Goal: Transaction & Acquisition: Purchase product/service

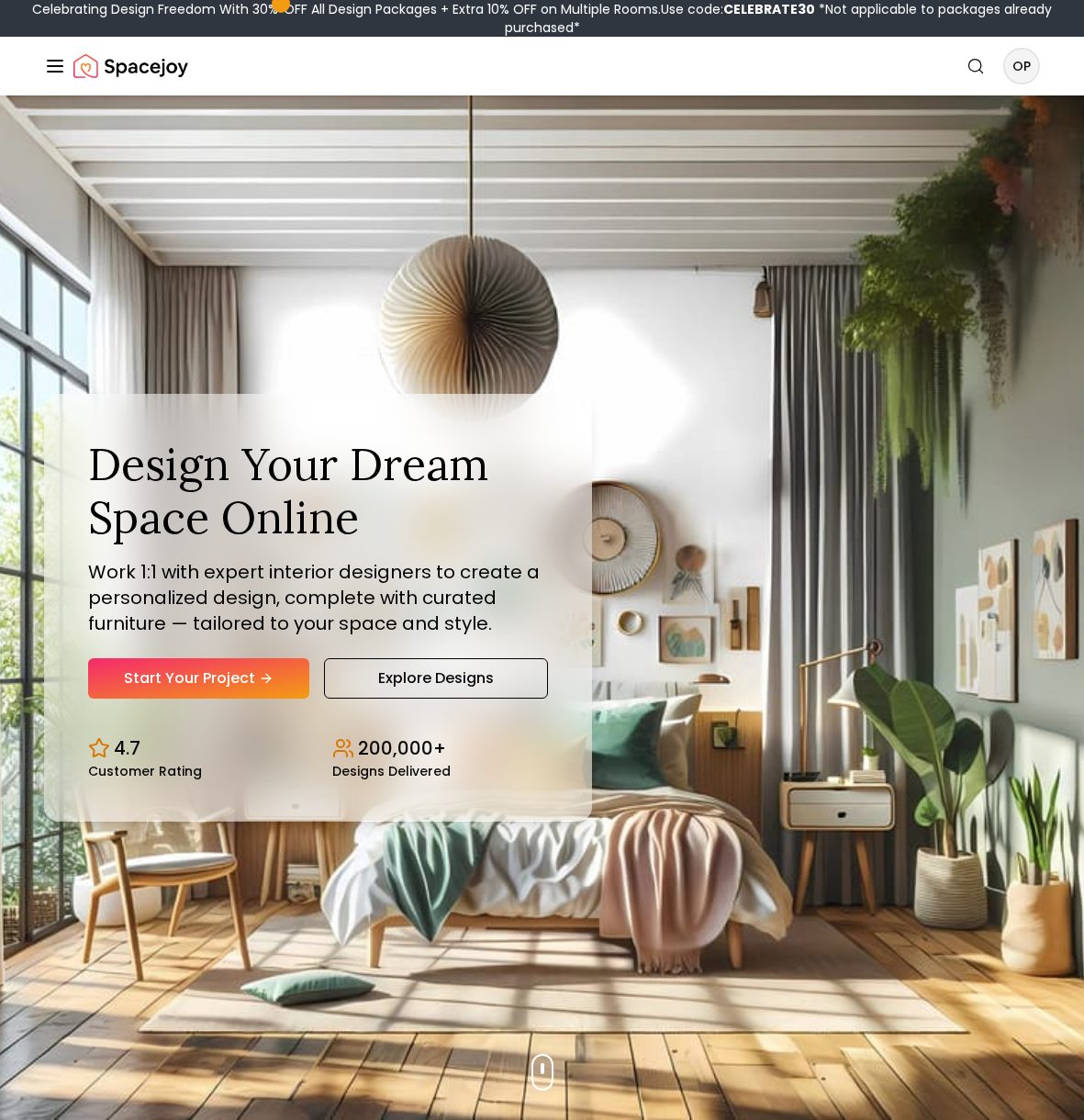
click at [1042, 65] on div "Spacejoy Search OP How It Works Design Portfolio Pricing AI Design Shop Search …" at bounding box center [542, 66] width 1084 height 59
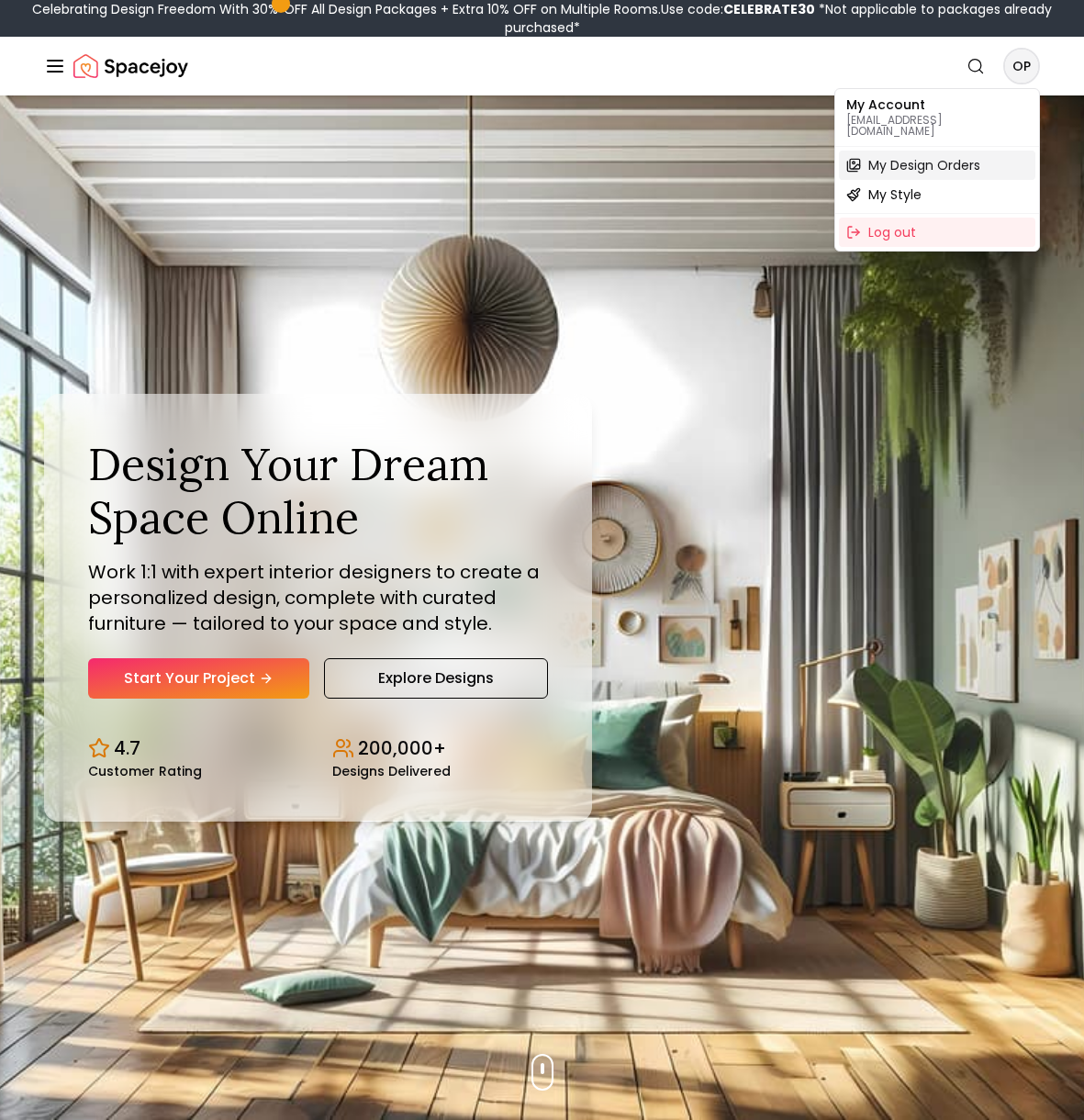
click at [951, 156] on span "My Design Orders" at bounding box center [924, 165] width 112 height 19
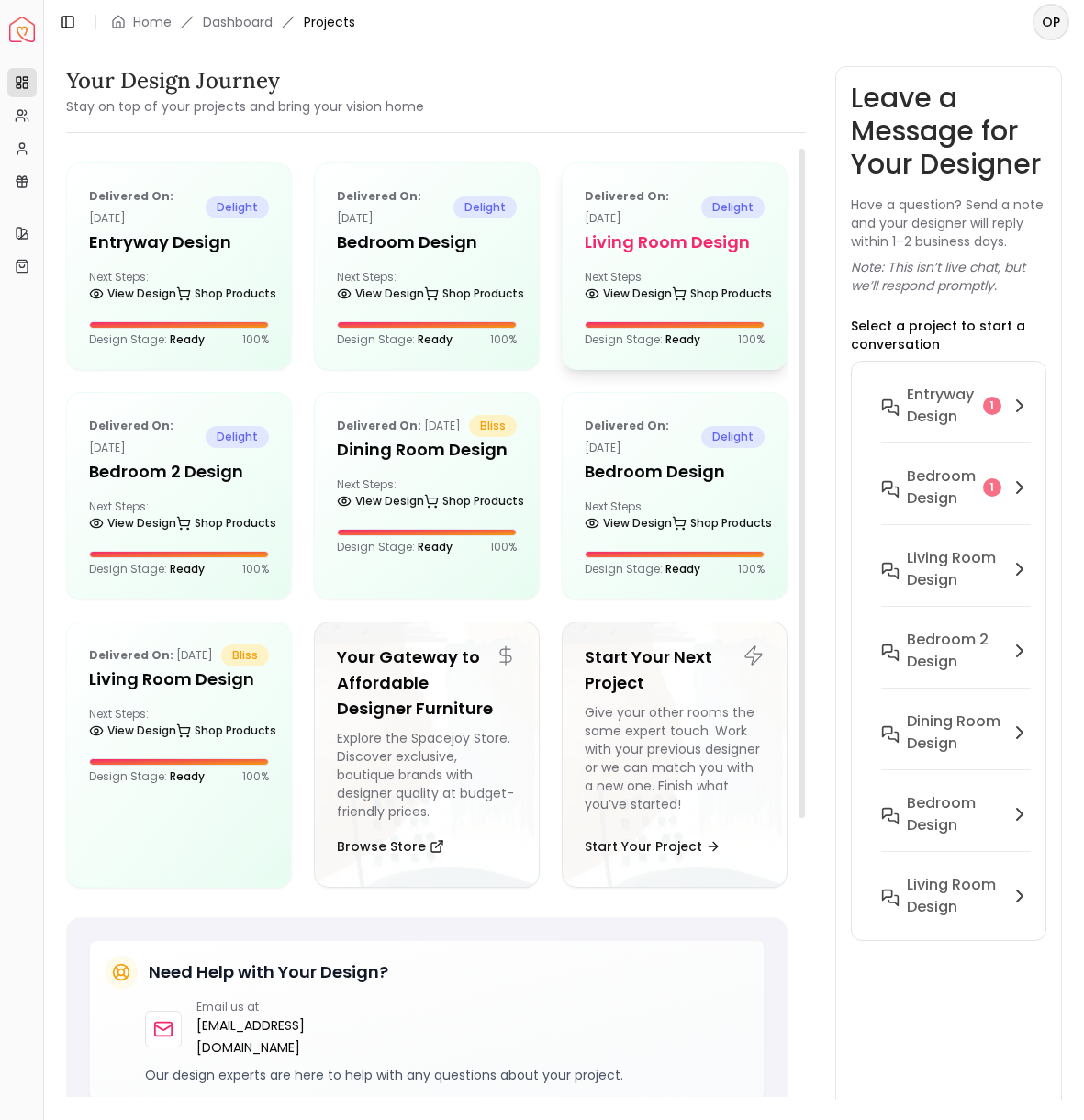
click at [671, 270] on div "Next Steps: View Design Shop Products" at bounding box center [675, 288] width 180 height 37
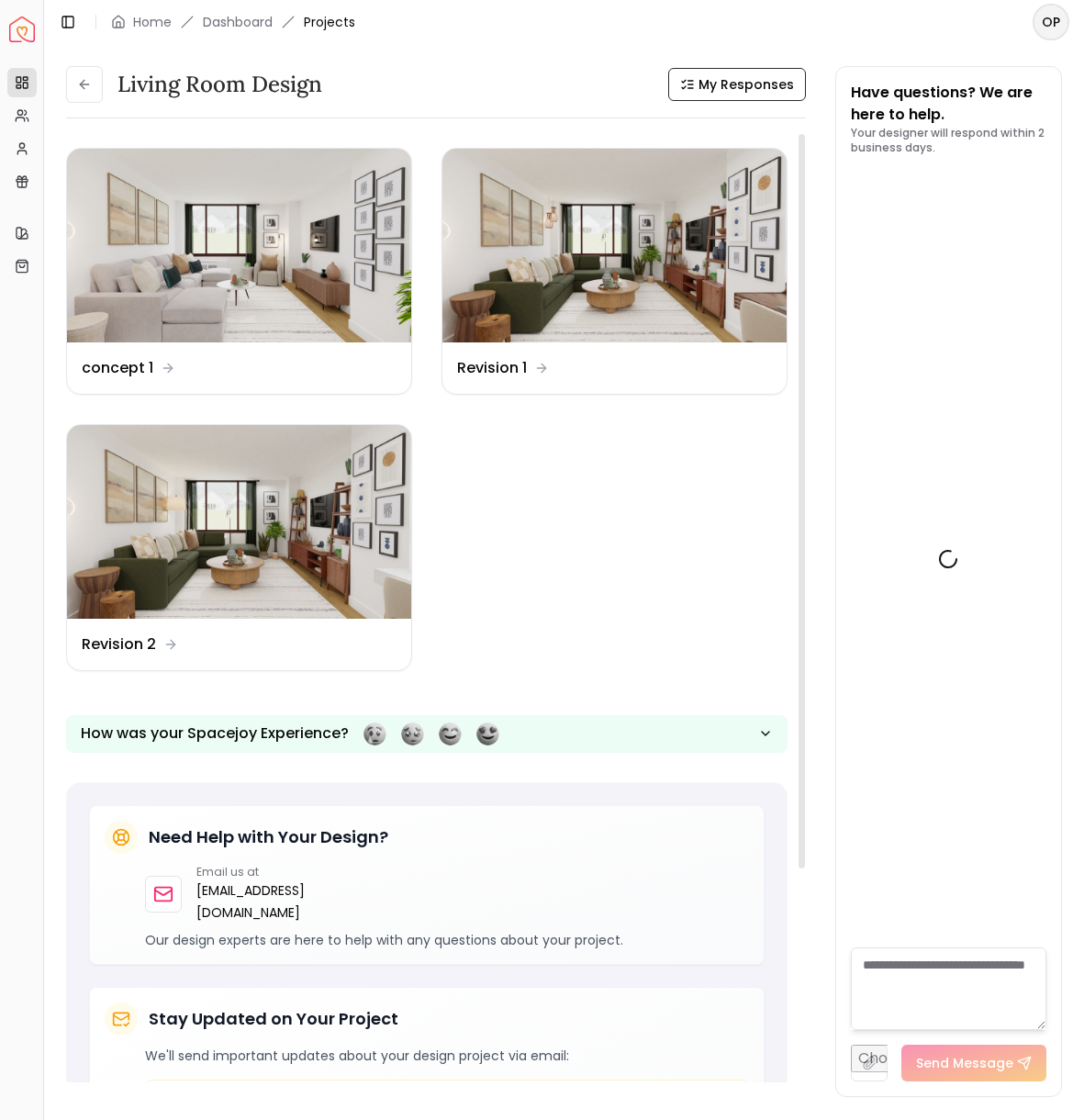
scroll to position [3582, 0]
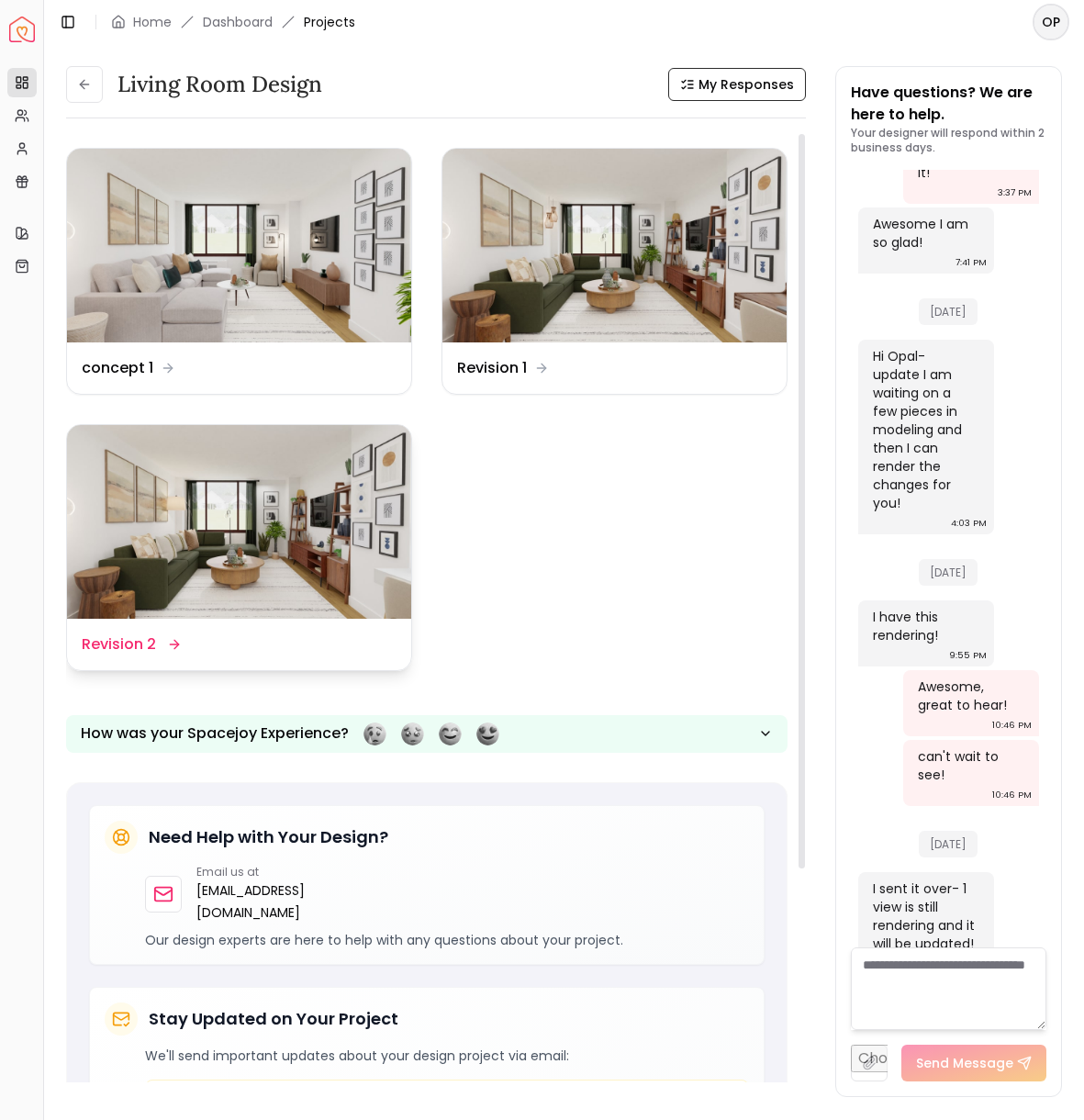
click at [314, 544] on img at bounding box center [239, 522] width 344 height 193
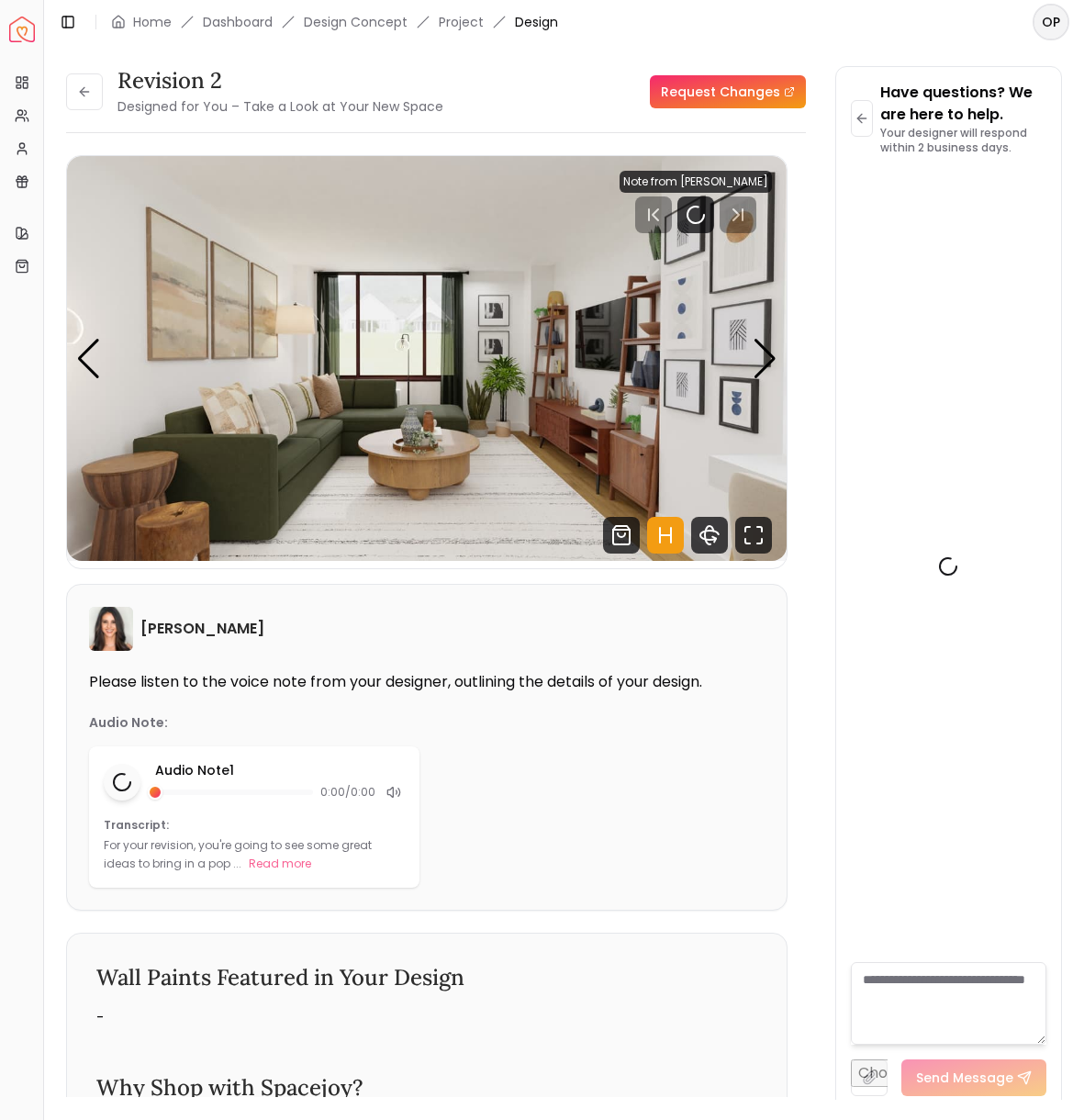
scroll to position [3567, 0]
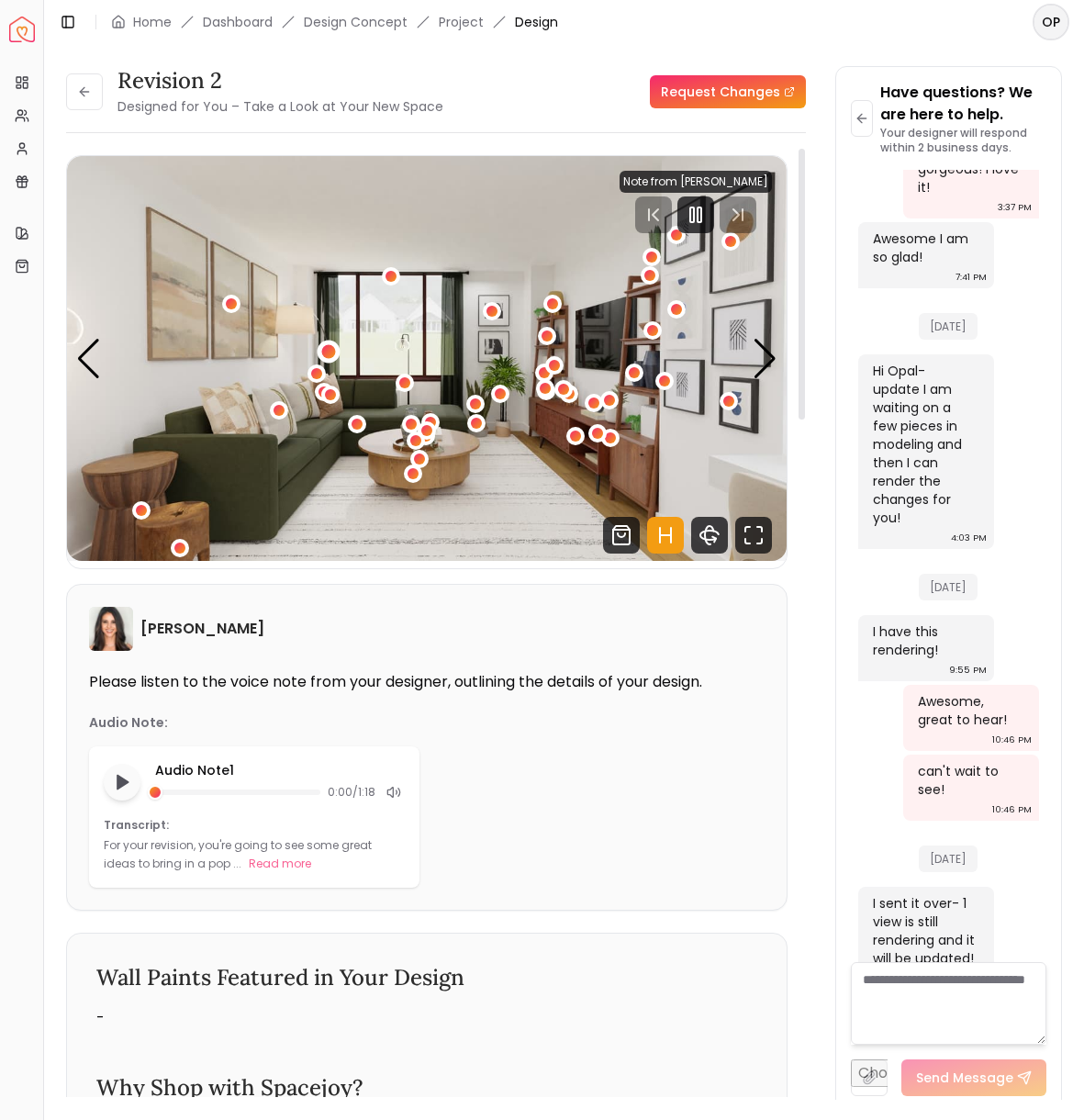
click at [327, 349] on div "1 / 3" at bounding box center [329, 352] width 14 height 14
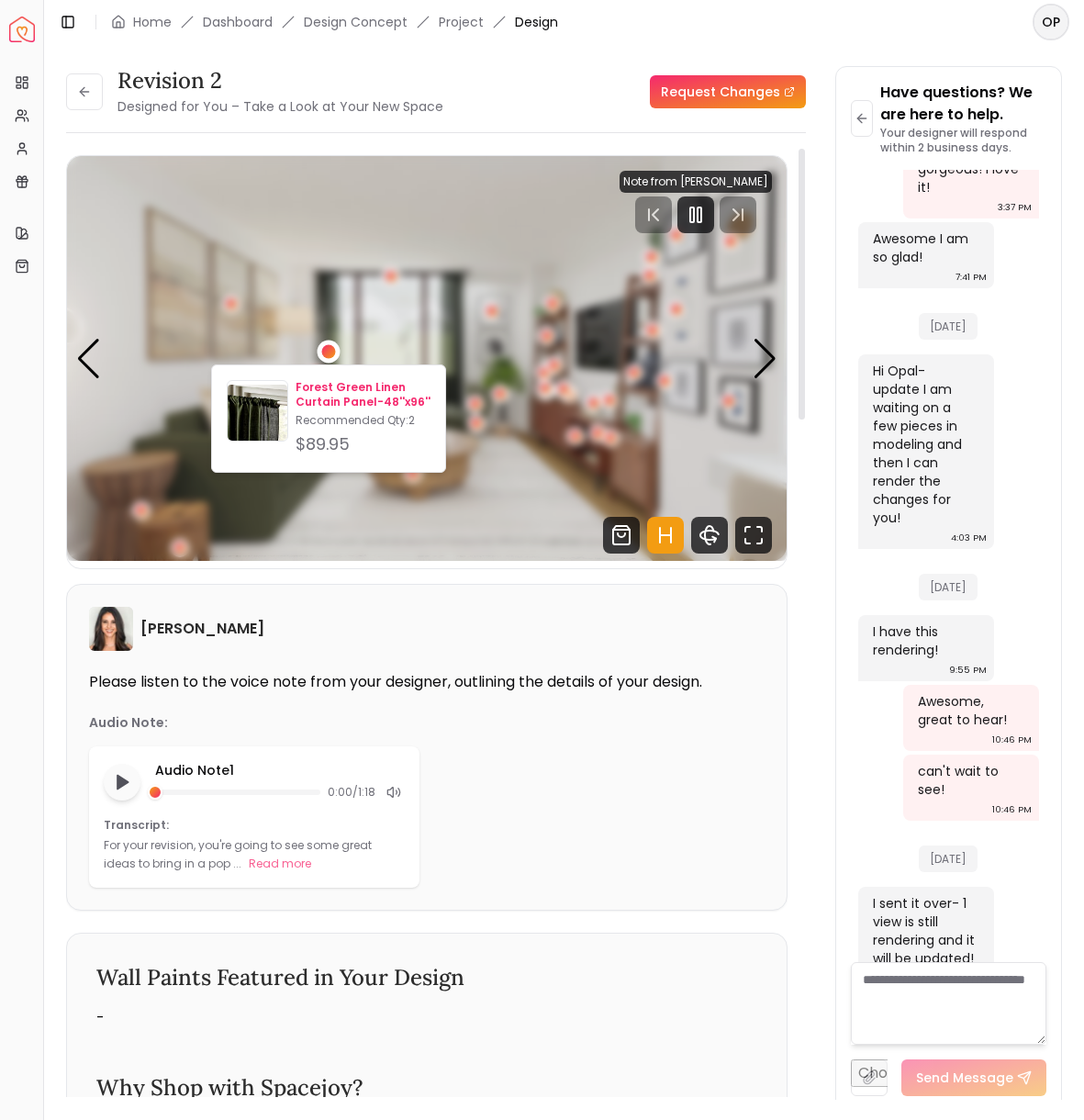
click at [325, 397] on p "Forest Green Linen Curtain Panel-48''x96''" at bounding box center [363, 395] width 135 height 30
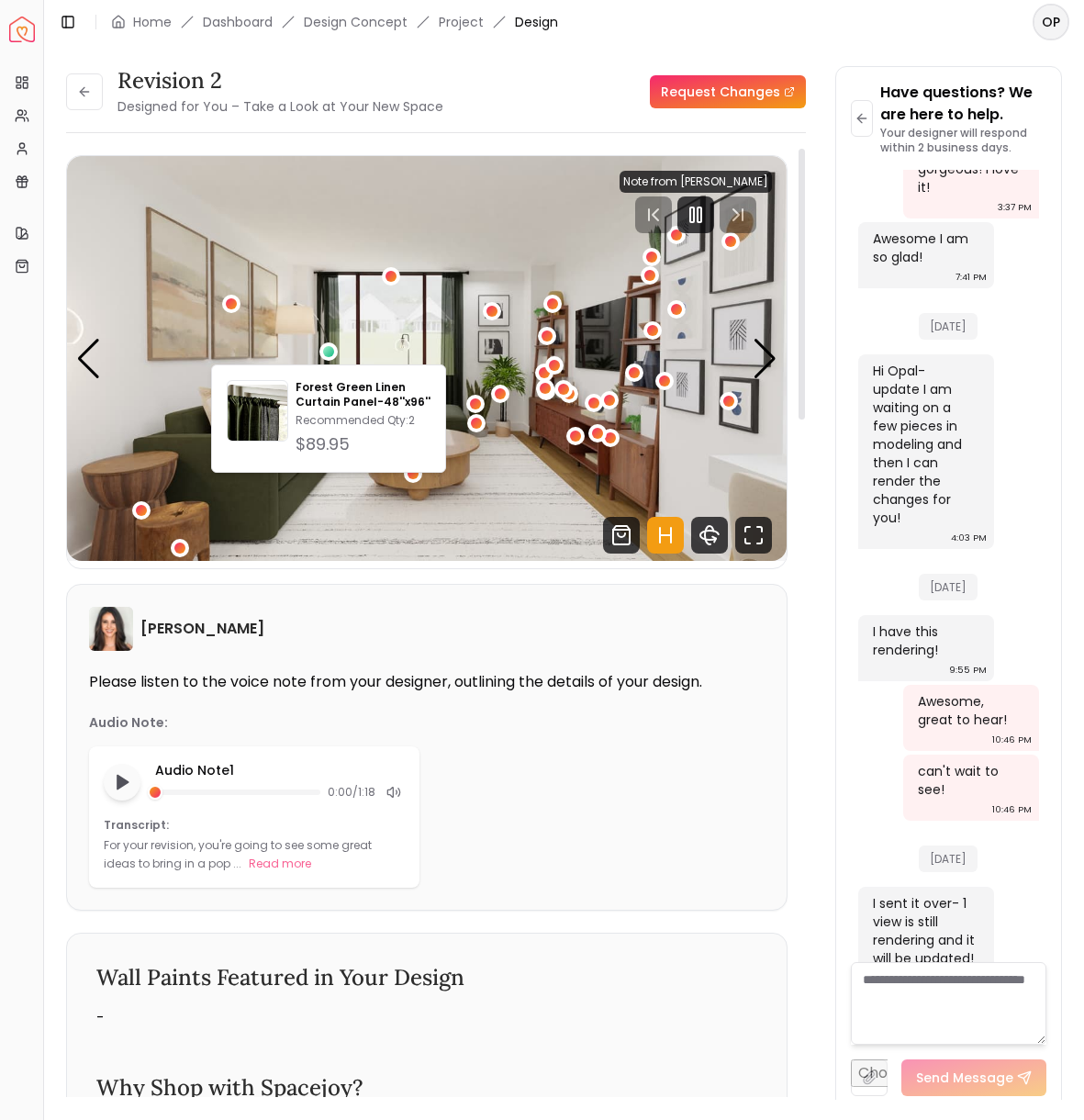
click at [547, 343] on div "1 / 3" at bounding box center [546, 336] width 19 height 22
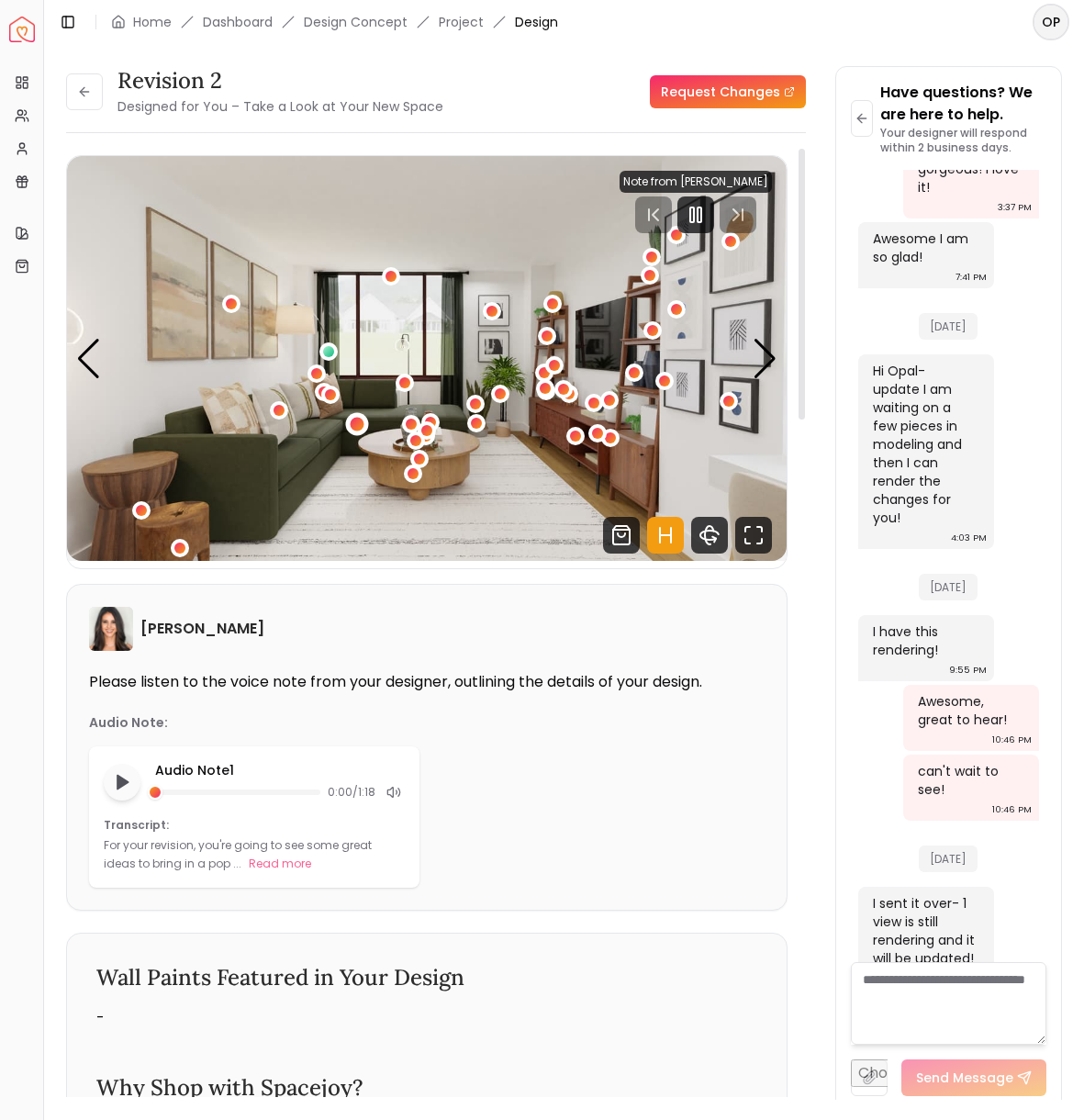
click at [353, 426] on div "1 / 3" at bounding box center [356, 424] width 14 height 14
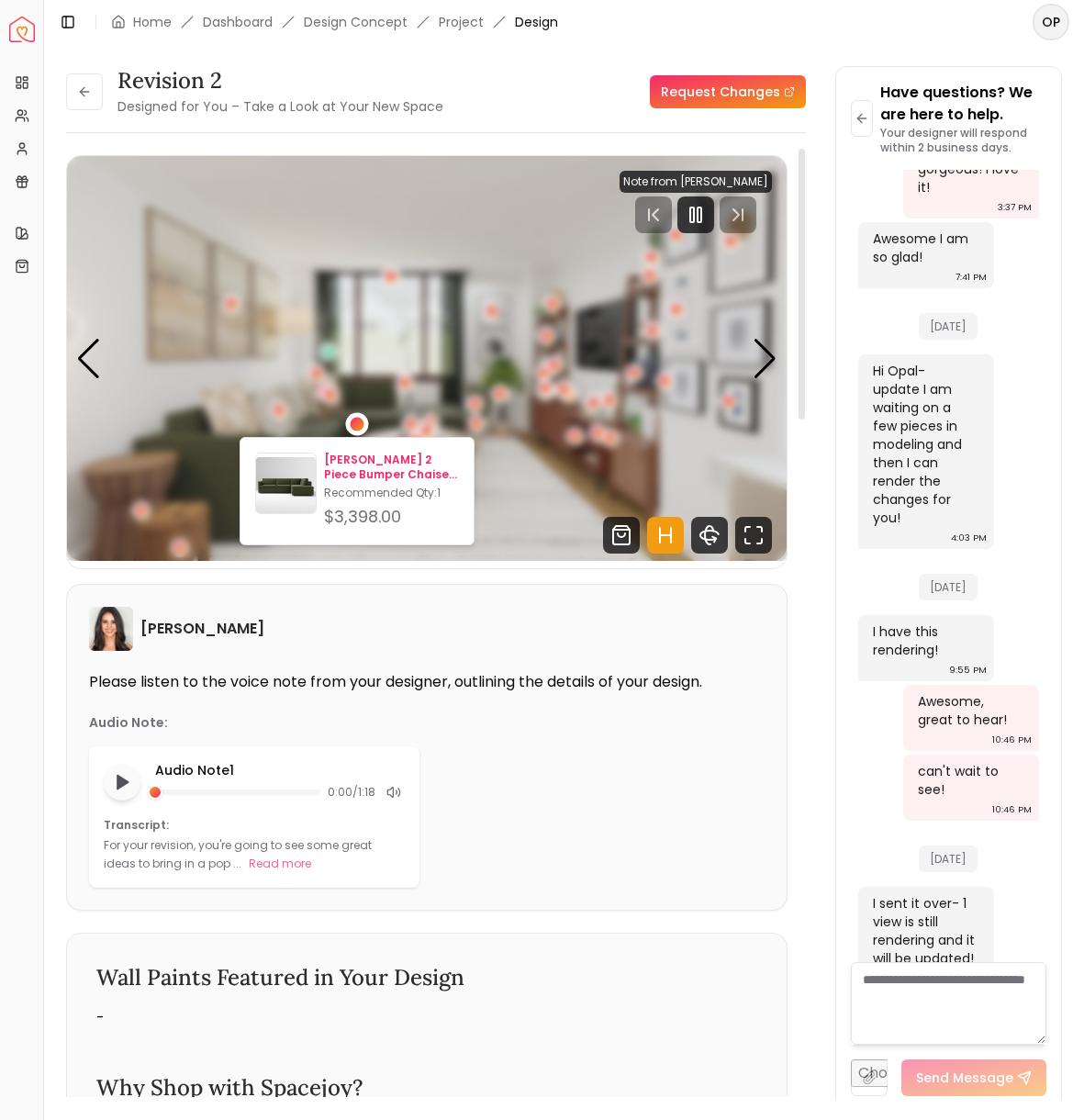
click at [347, 494] on p "Recommended Qty: 1" at bounding box center [391, 492] width 135 height 15
